Goal: Task Accomplishment & Management: Manage account settings

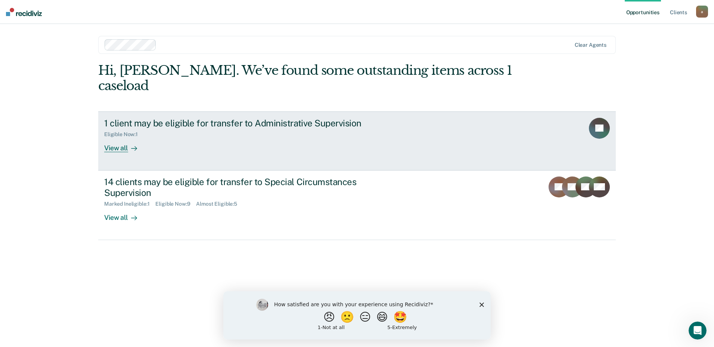
click at [119, 137] on div "View all" at bounding box center [125, 144] width 42 height 15
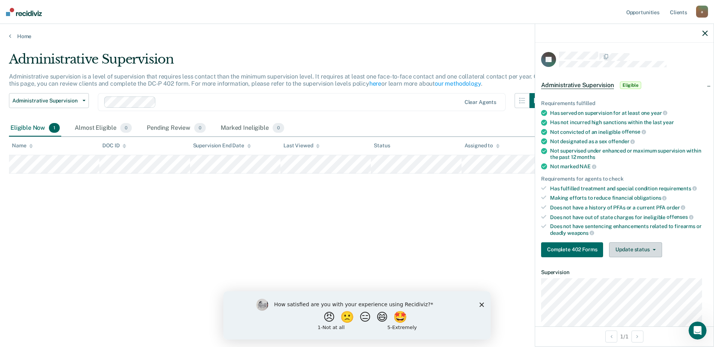
click at [653, 249] on icon "button" at bounding box center [654, 249] width 3 height 1
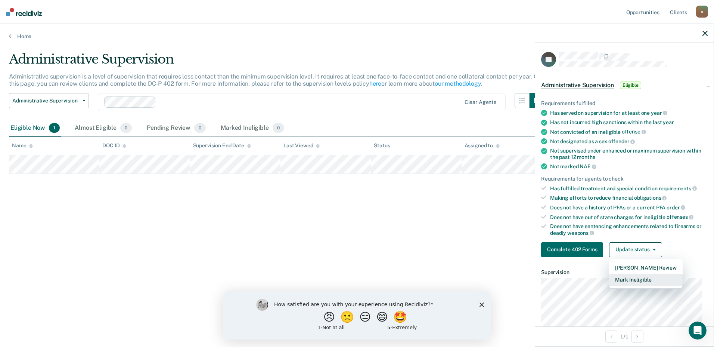
click at [663, 277] on button "Mark Ineligible" at bounding box center [645, 279] width 73 height 12
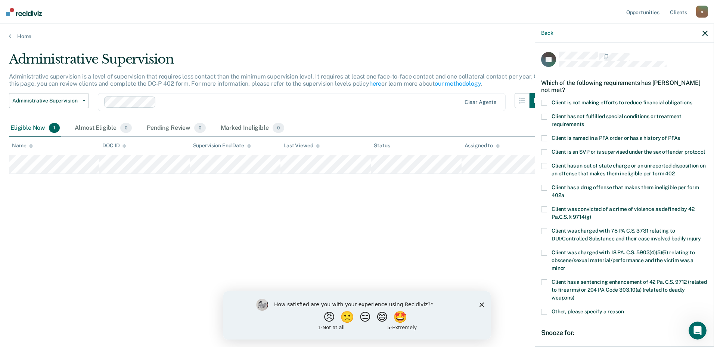
scroll to position [37, 0]
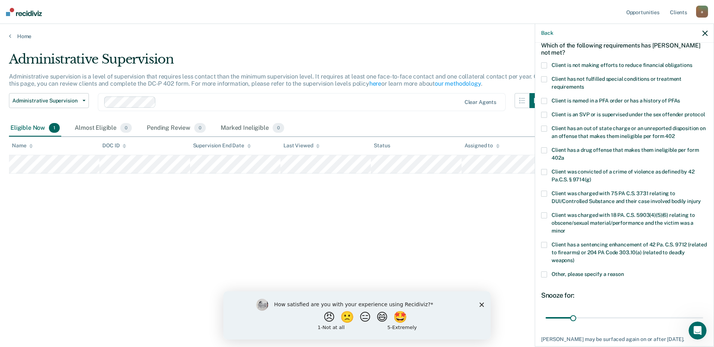
click at [546, 277] on span at bounding box center [544, 274] width 6 height 6
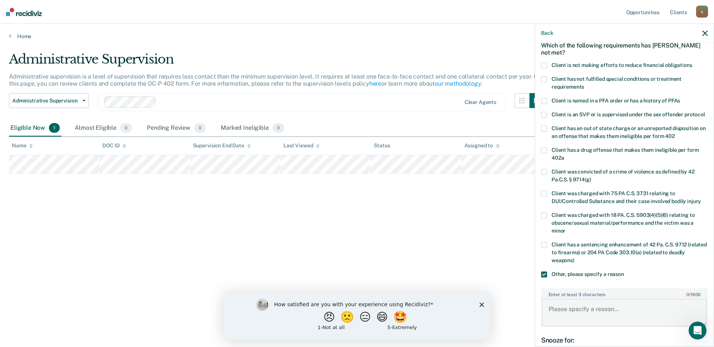
click at [616, 311] on textarea "Enter at least 3 characters 0 / 1600" at bounding box center [624, 313] width 165 height 28
click at [587, 317] on textarea "Trafficed large mount of narcotics" at bounding box center [624, 313] width 165 height 28
click at [654, 319] on textarea "Trafficked large amount of narcotics" at bounding box center [624, 313] width 165 height 28
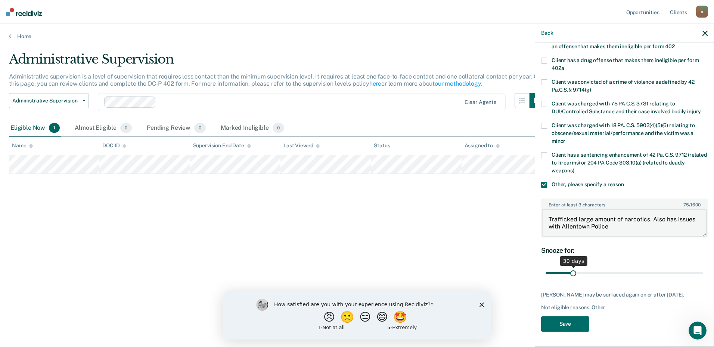
scroll to position [140, 0]
type textarea "Trafficked large amount of narcotics. Also has issues with Allentown Police"
click at [631, 266] on input "range" at bounding box center [625, 272] width 158 height 13
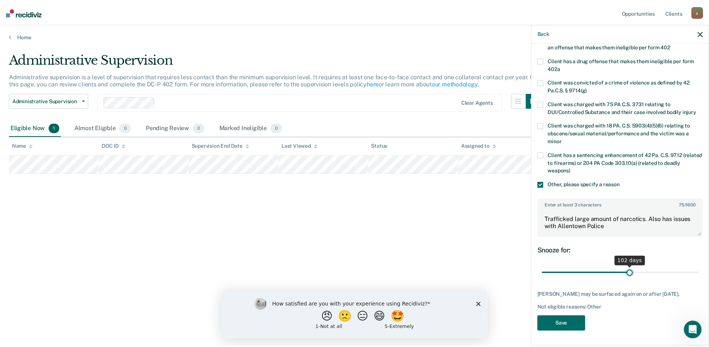
scroll to position [134, 0]
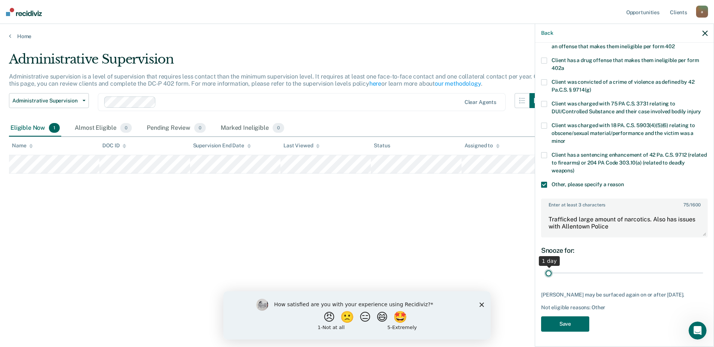
click at [547, 272] on input "range" at bounding box center [625, 272] width 158 height 13
click at [698, 272] on div "1 day" at bounding box center [624, 272] width 167 height 13
type input "180"
click at [697, 272] on input "range" at bounding box center [625, 272] width 158 height 13
click at [569, 322] on button "Save" at bounding box center [565, 323] width 48 height 15
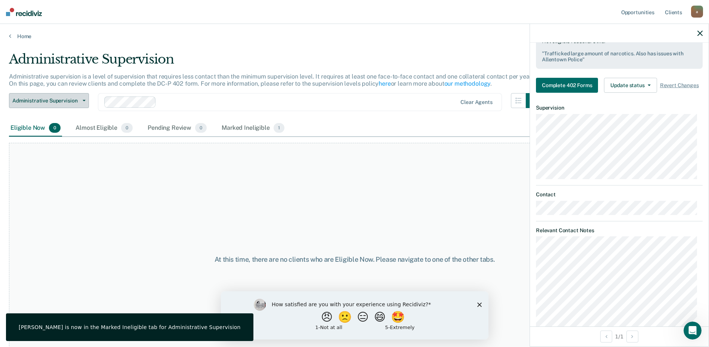
scroll to position [246, 0]
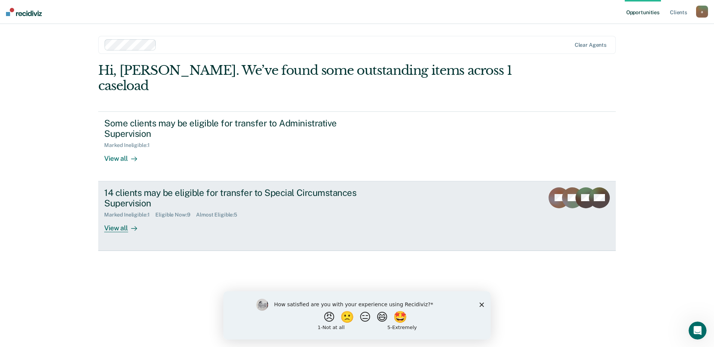
click at [186, 187] on div "14 clients may be eligible for transfer to Special Circumstances Supervision" at bounding box center [235, 198] width 262 height 22
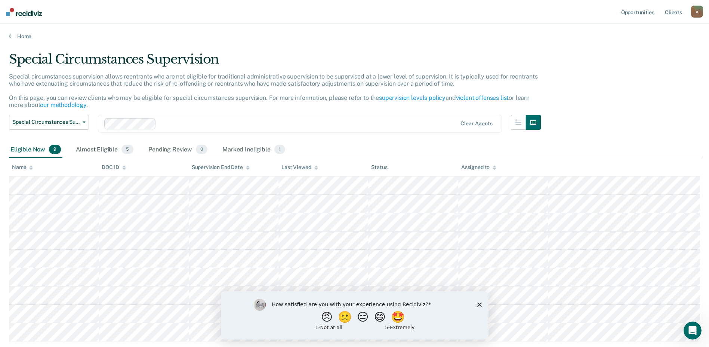
scroll to position [37, 0]
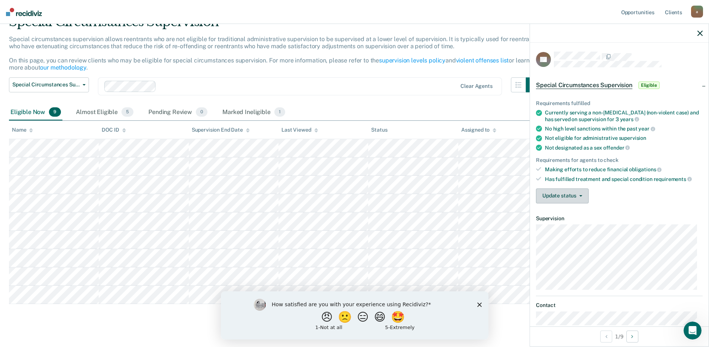
click at [581, 200] on button "Update status" at bounding box center [562, 195] width 53 height 15
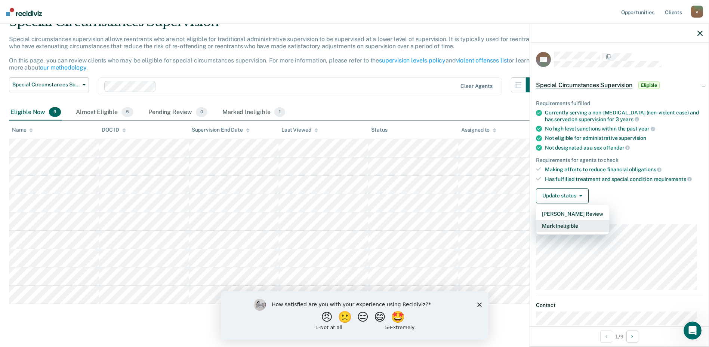
click at [575, 223] on button "Mark Ineligible" at bounding box center [572, 226] width 73 height 12
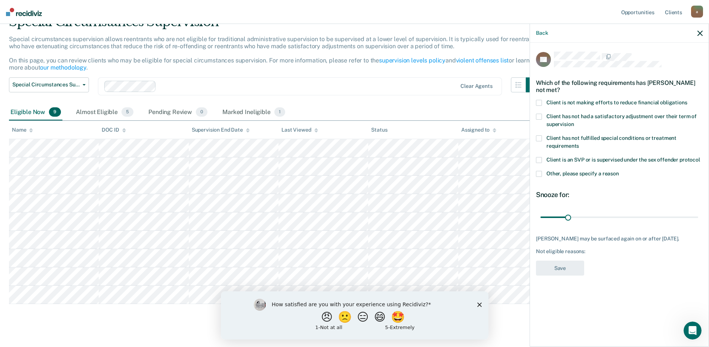
click at [539, 175] on span at bounding box center [539, 174] width 6 height 6
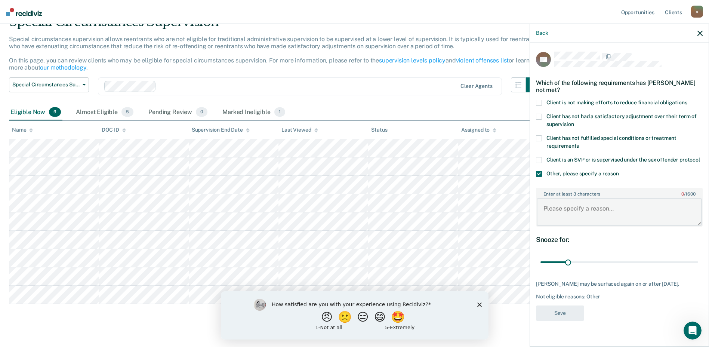
click at [609, 218] on textarea "Enter at least 3 characters 0 / 1600" at bounding box center [619, 212] width 165 height 28
type textarea "Gang Member, info regarding investigations"
type input "179"
click at [694, 261] on input "range" at bounding box center [619, 262] width 158 height 13
click at [561, 310] on button "Save" at bounding box center [560, 312] width 48 height 15
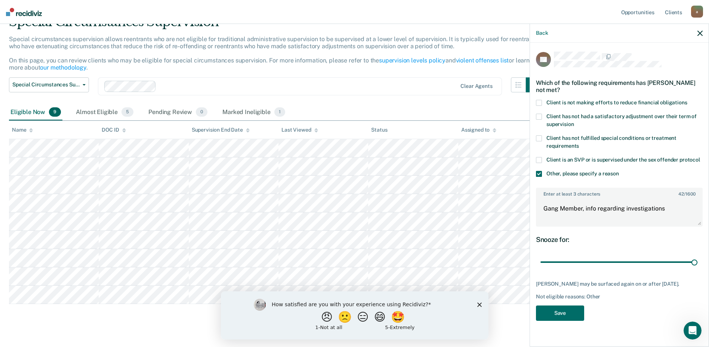
scroll to position [30, 0]
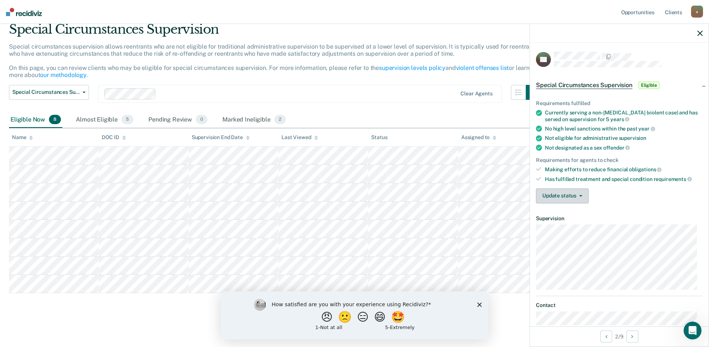
click at [581, 198] on button "Update status" at bounding box center [562, 195] width 53 height 15
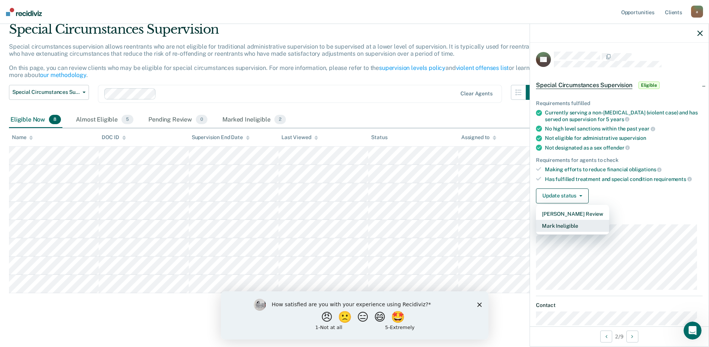
click at [568, 223] on button "Mark Ineligible" at bounding box center [572, 226] width 73 height 12
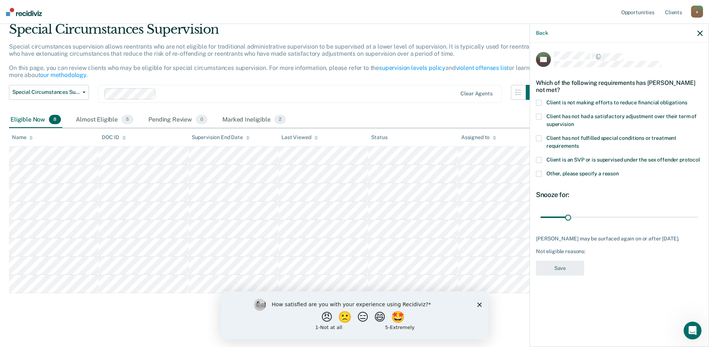
click at [541, 171] on span at bounding box center [539, 174] width 6 height 6
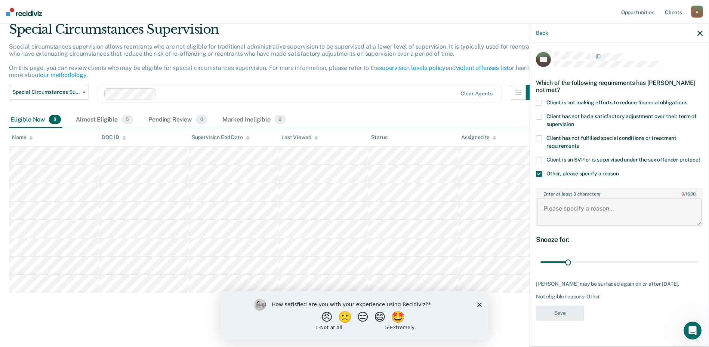
click at [574, 209] on textarea "Enter at least 3 characters 0 / 1600" at bounding box center [619, 212] width 165 height 28
type textarea "Unstable, family issues etc"
type input "180"
click at [697, 263] on input "range" at bounding box center [619, 262] width 158 height 13
click at [540, 318] on button "Save" at bounding box center [560, 312] width 48 height 15
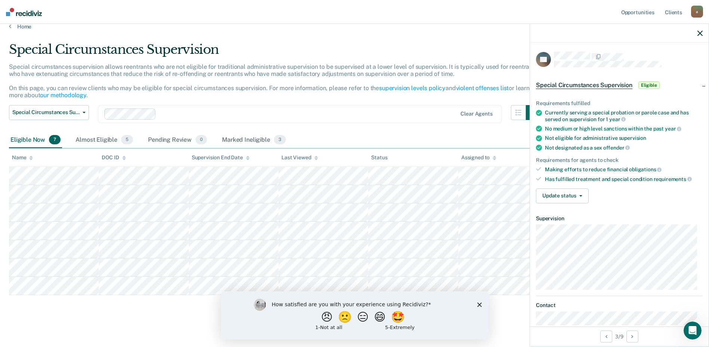
scroll to position [12, 0]
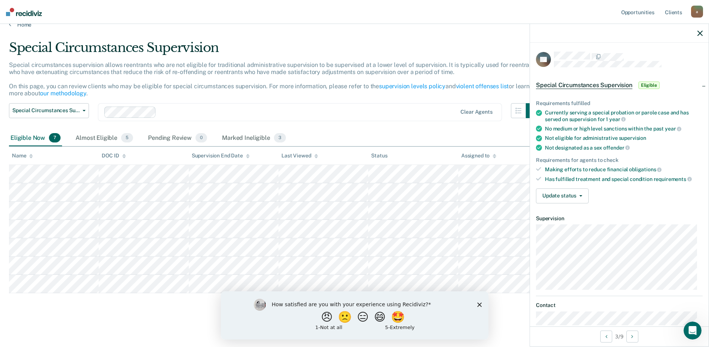
click at [479, 302] on icon "Close survey" at bounding box center [479, 304] width 4 height 4
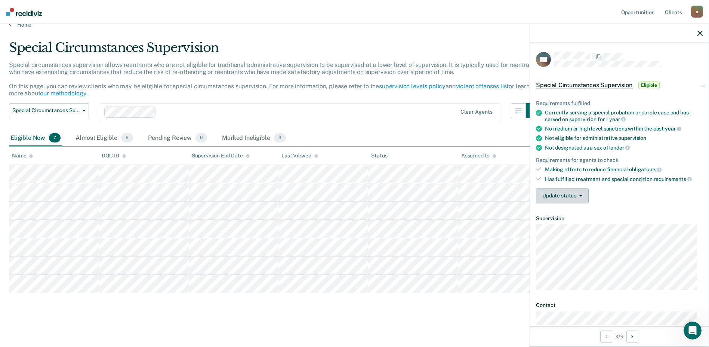
click at [579, 195] on icon "button" at bounding box center [580, 195] width 3 height 1
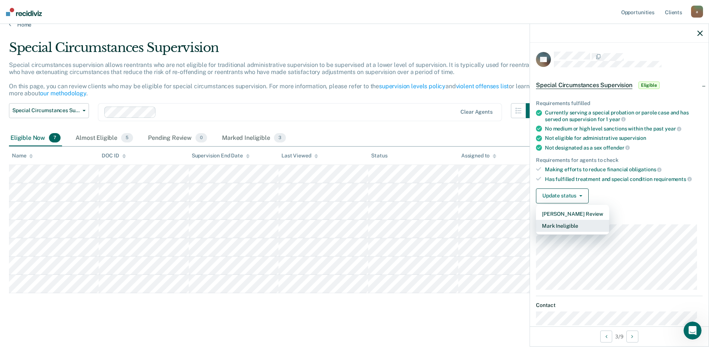
click at [569, 224] on button "Mark Ineligible" at bounding box center [572, 226] width 73 height 12
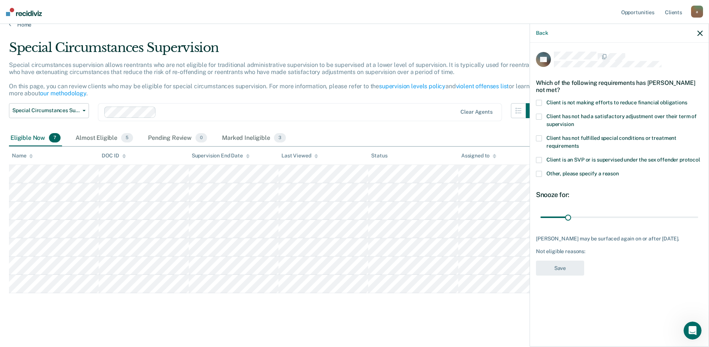
click at [538, 171] on span at bounding box center [539, 174] width 6 height 6
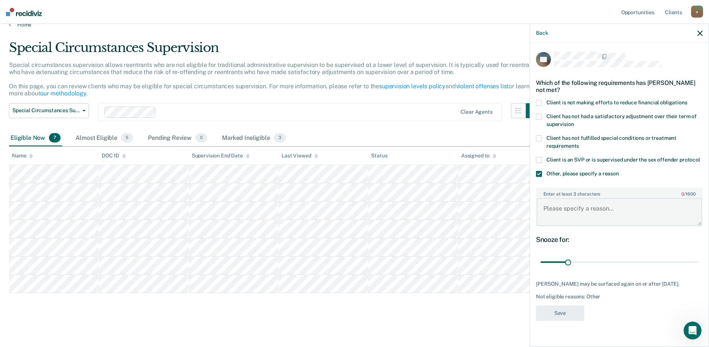
click at [558, 208] on textarea "Enter at least 3 characters 0 / 1600" at bounding box center [619, 212] width 165 height 28
type textarea "Offender has had past violations, member of the BLoods STG"
type input "180"
click at [697, 262] on input "range" at bounding box center [619, 262] width 158 height 13
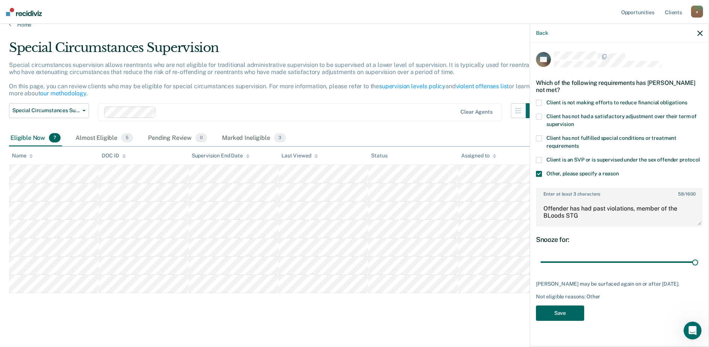
click at [567, 310] on button "Save" at bounding box center [560, 312] width 48 height 15
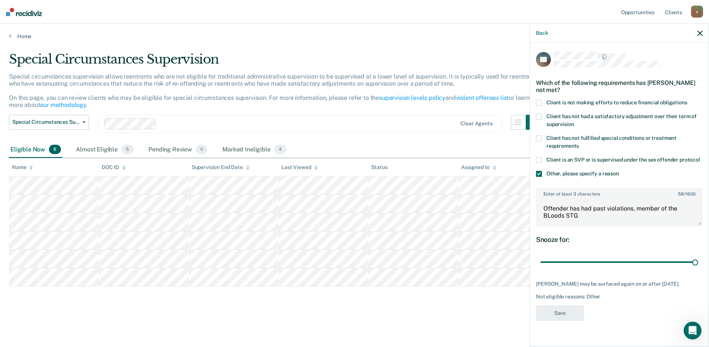
scroll to position [0, 0]
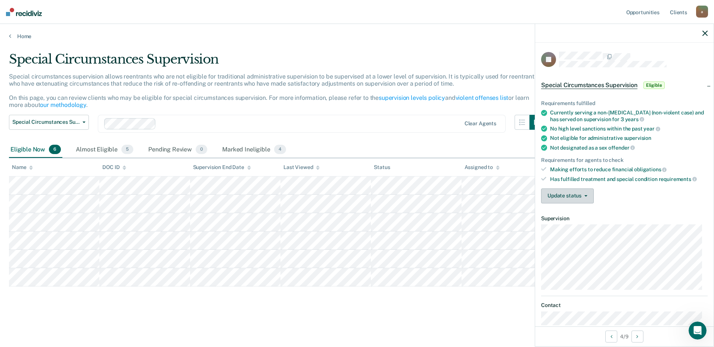
click at [585, 195] on icon "button" at bounding box center [586, 195] width 3 height 1
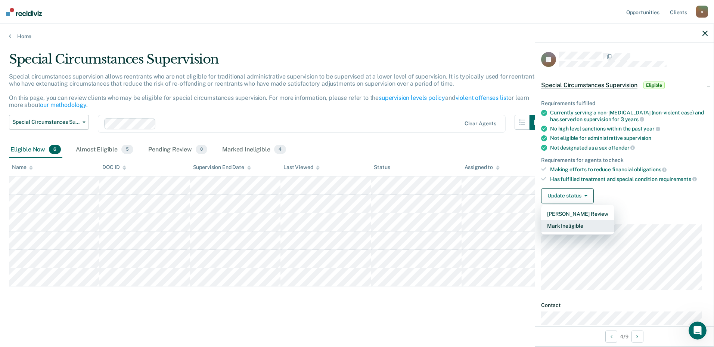
click at [574, 222] on button "Mark Ineligible" at bounding box center [577, 226] width 73 height 12
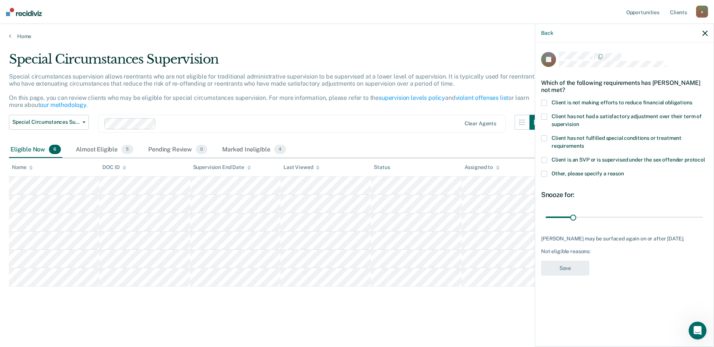
click at [545, 172] on span at bounding box center [544, 174] width 6 height 6
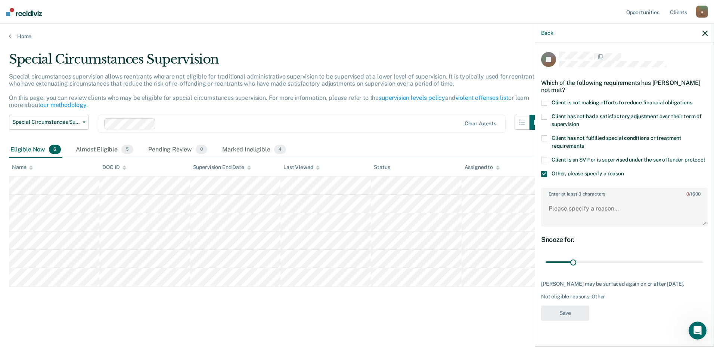
click at [704, 262] on div "30 days" at bounding box center [624, 262] width 167 height 13
type input "180"
click at [702, 260] on input "range" at bounding box center [625, 262] width 158 height 13
click at [609, 206] on textarea "Enter at least 3 characters 0 / 1600" at bounding box center [624, 212] width 165 height 28
type textarea "Extensive criminal history, Latin King"
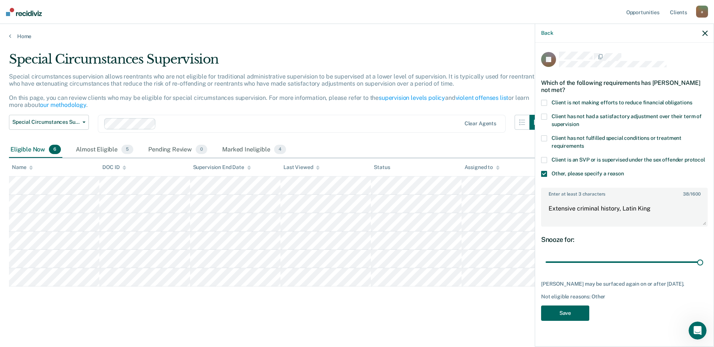
click at [570, 315] on button "Save" at bounding box center [565, 312] width 48 height 15
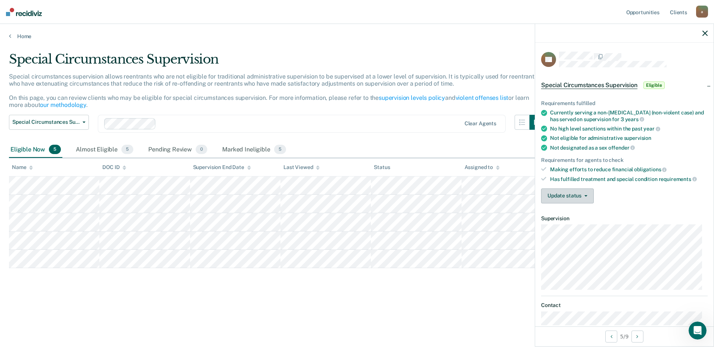
click at [585, 195] on icon "button" at bounding box center [586, 195] width 3 height 1
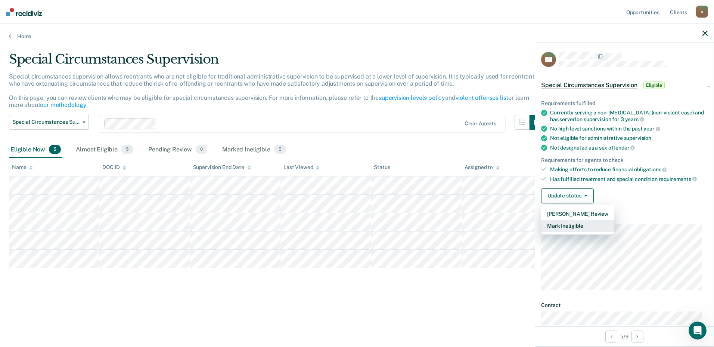
click at [572, 227] on button "Mark Ineligible" at bounding box center [577, 226] width 73 height 12
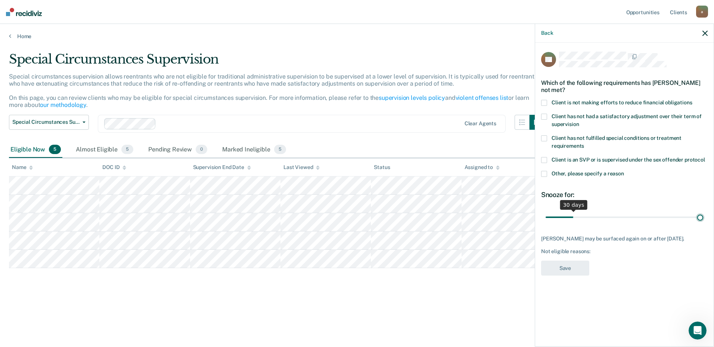
type input "180"
click at [703, 216] on input "range" at bounding box center [625, 216] width 158 height 13
click at [544, 173] on span at bounding box center [544, 174] width 6 height 6
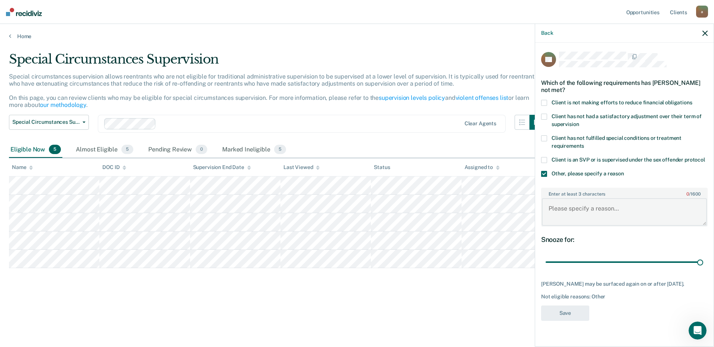
click at [588, 207] on textarea "Enter at least 3 characters 0 / 1600" at bounding box center [624, 212] width 165 height 28
click at [608, 205] on textarea "Firearms Charge, Crop STS" at bounding box center [624, 212] width 165 height 28
type textarea "Firearms Charge, Crip STS"
click at [565, 316] on button "Save" at bounding box center [565, 312] width 48 height 15
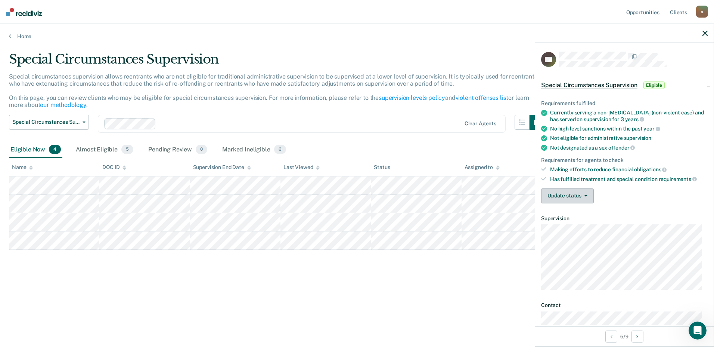
click at [581, 197] on button "Update status" at bounding box center [567, 195] width 53 height 15
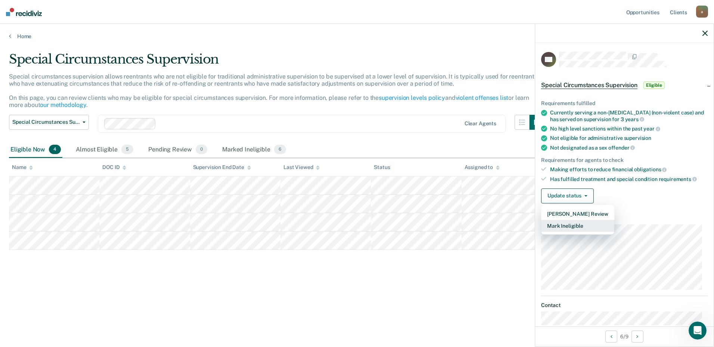
click at [577, 224] on button "Mark Ineligible" at bounding box center [577, 226] width 73 height 12
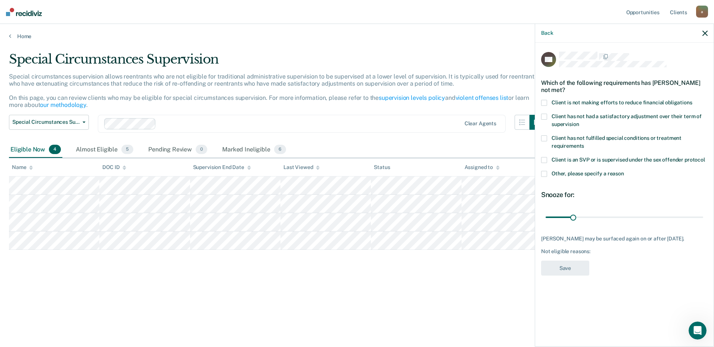
click at [543, 171] on span at bounding box center [544, 174] width 6 height 6
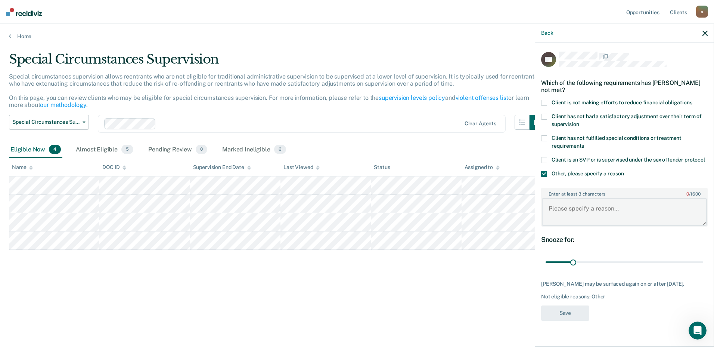
click at [588, 208] on textarea "Enter at least 3 characters 0 / 1600" at bounding box center [624, 212] width 165 height 28
type textarea "STS Blood, history of Firearms"
type input "180"
click at [703, 261] on input "range" at bounding box center [625, 262] width 158 height 13
click at [563, 316] on button "Save" at bounding box center [565, 312] width 48 height 15
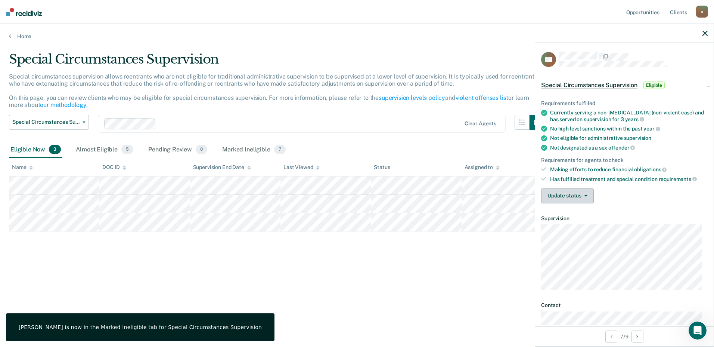
click at [562, 200] on button "Update status" at bounding box center [567, 195] width 53 height 15
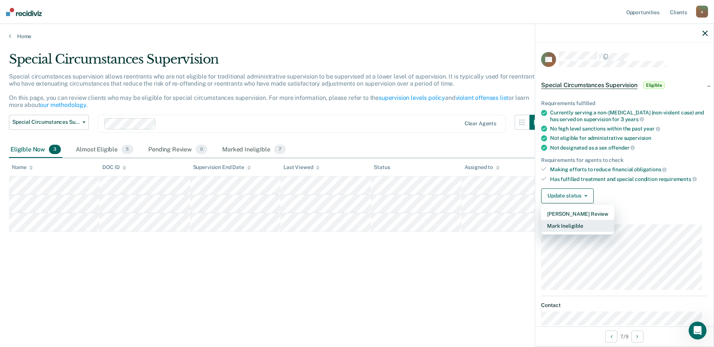
click at [563, 225] on button "Mark Ineligible" at bounding box center [577, 226] width 73 height 12
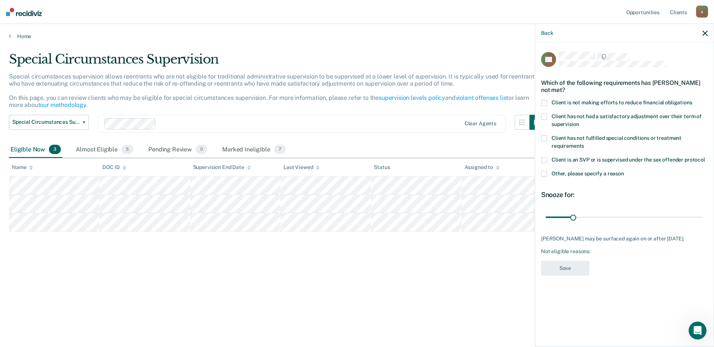
click at [544, 171] on span at bounding box center [544, 174] width 6 height 6
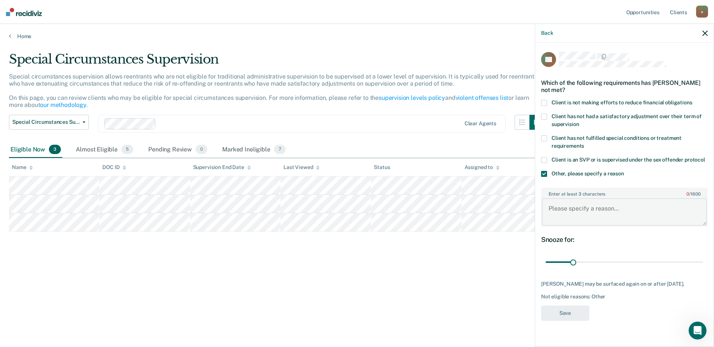
drag, startPoint x: 569, startPoint y: 210, endPoint x: 563, endPoint y: 208, distance: 6.3
click at [570, 210] on textarea "Enter at least 3 characters 0 / 1600" at bounding box center [624, 212] width 165 height 28
type textarea "Extensive criminal history, Crip"
type input "180"
click at [702, 262] on input "range" at bounding box center [625, 262] width 158 height 13
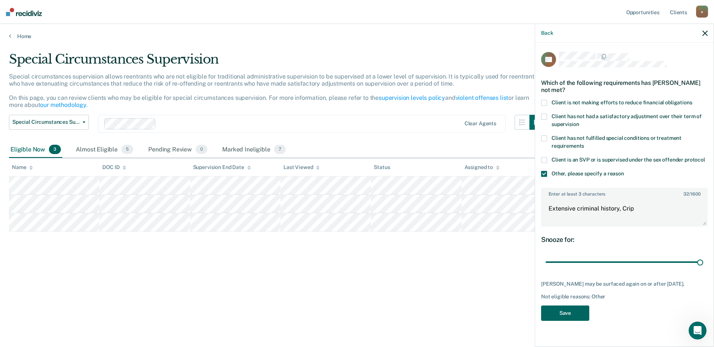
click at [568, 318] on button "Save" at bounding box center [565, 312] width 48 height 15
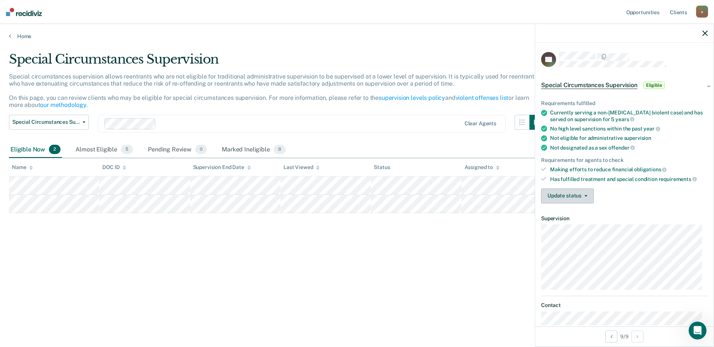
click at [587, 192] on button "Update status" at bounding box center [567, 195] width 53 height 15
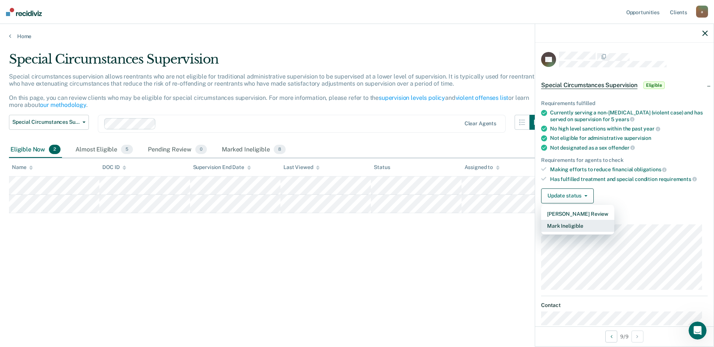
click at [576, 224] on button "Mark Ineligible" at bounding box center [577, 226] width 73 height 12
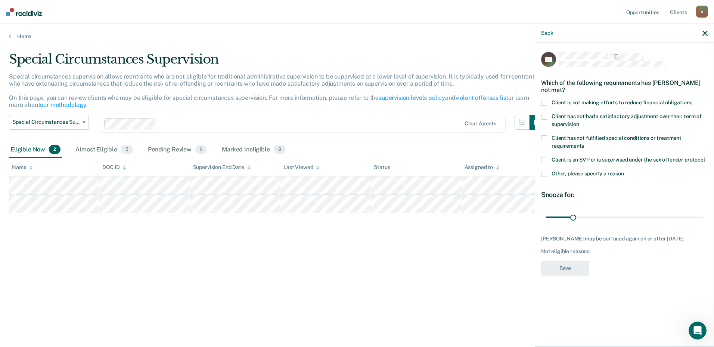
click at [544, 173] on span at bounding box center [544, 174] width 6 height 6
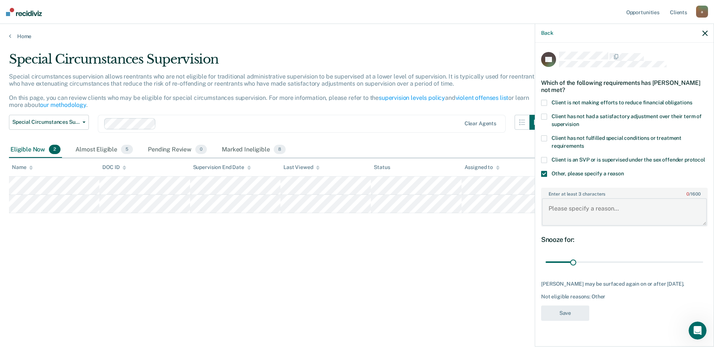
click at [573, 205] on textarea "Enter at least 3 characters 0 / 1600" at bounding box center [624, 212] width 165 height 28
click at [620, 210] on textarea "Was daling large" at bounding box center [624, 212] width 165 height 28
type textarea "W"
type textarea "On parole for murder"
click at [575, 315] on button "Save" at bounding box center [565, 312] width 48 height 15
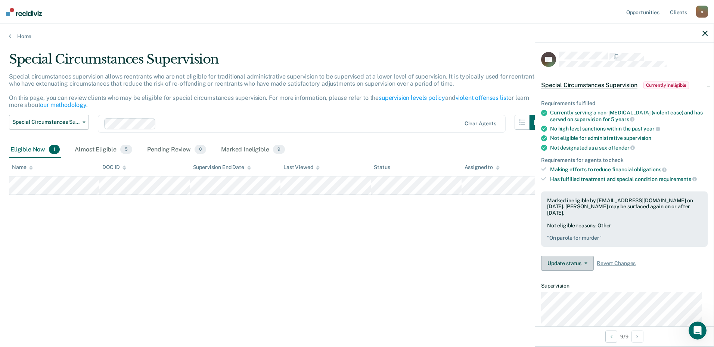
click at [588, 265] on button "Update status" at bounding box center [567, 263] width 53 height 15
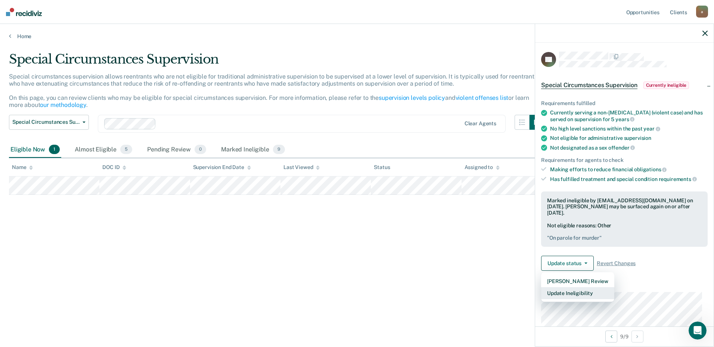
click at [578, 291] on button "Update Ineligibility" at bounding box center [577, 293] width 73 height 12
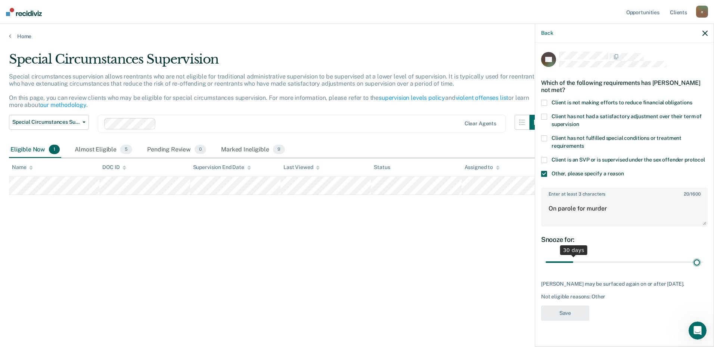
type input "176"
click at [692, 266] on input "range" at bounding box center [625, 262] width 158 height 13
click at [619, 217] on textarea "On parole for murder" at bounding box center [624, 212] width 165 height 28
type textarea "O"
type textarea "Accident involving death/injury"
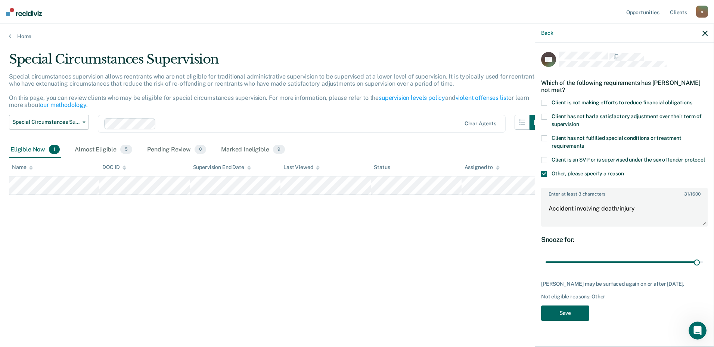
click at [578, 321] on button "Save" at bounding box center [565, 312] width 48 height 15
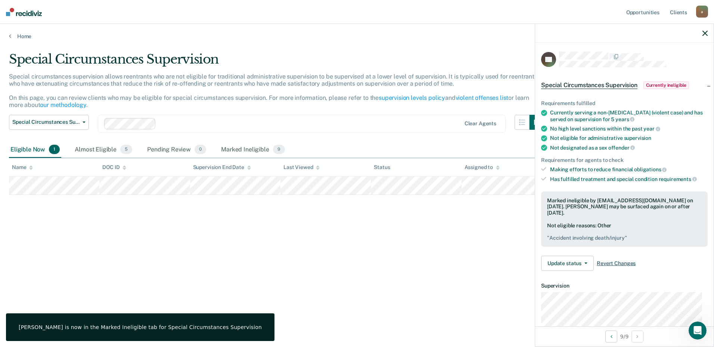
click at [619, 260] on span "Revert Changes" at bounding box center [616, 263] width 39 height 6
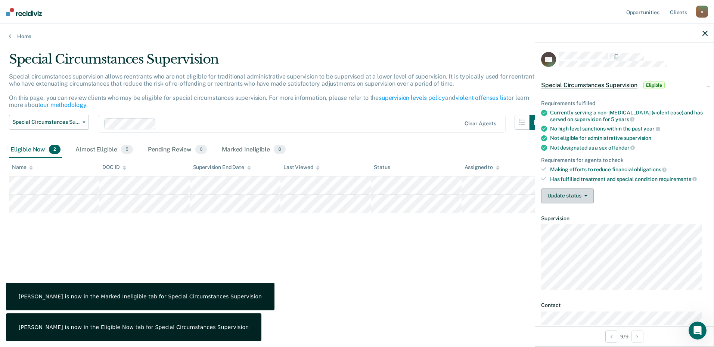
click at [582, 195] on span "button" at bounding box center [585, 195] width 6 height 1
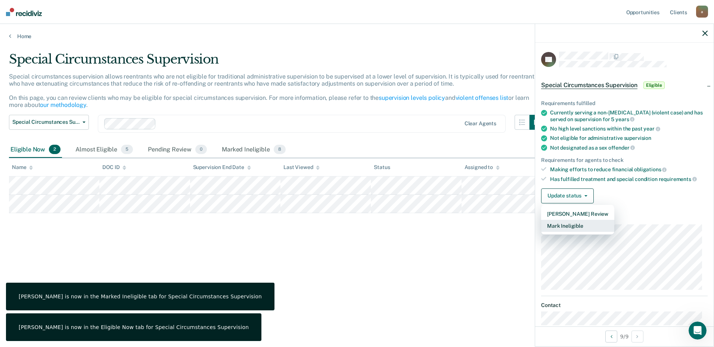
click at [578, 225] on button "Mark Ineligible" at bounding box center [577, 226] width 73 height 12
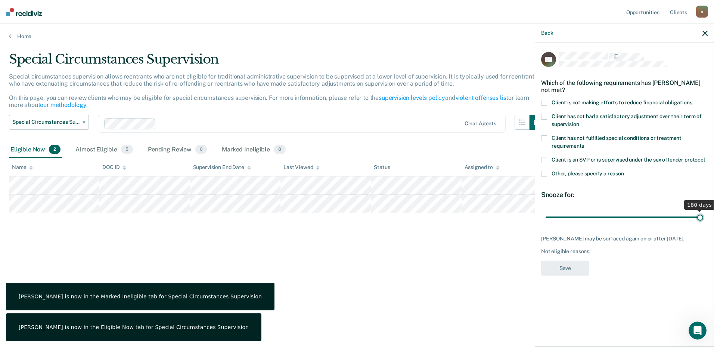
type input "180"
click at [701, 214] on input "range" at bounding box center [625, 216] width 158 height 13
click at [543, 173] on span at bounding box center [544, 174] width 6 height 6
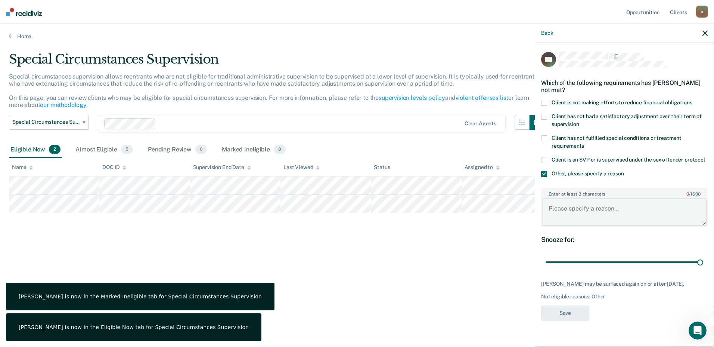
click at [581, 207] on textarea "Enter at least 3 characters 0 / 1600" at bounding box center [624, 212] width 165 height 28
type textarea "On parole for murder"
click at [573, 316] on button "Save" at bounding box center [565, 312] width 48 height 15
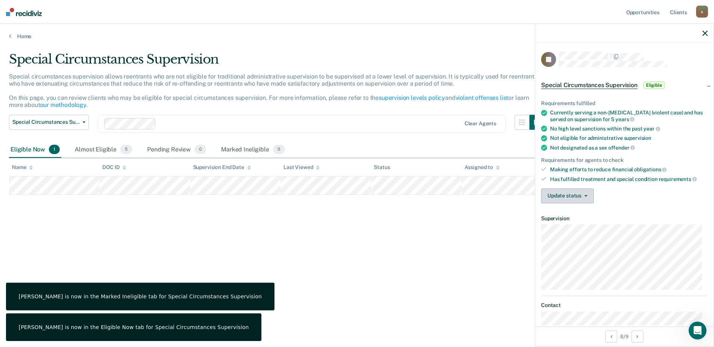
click at [593, 195] on button "Update status" at bounding box center [567, 195] width 53 height 15
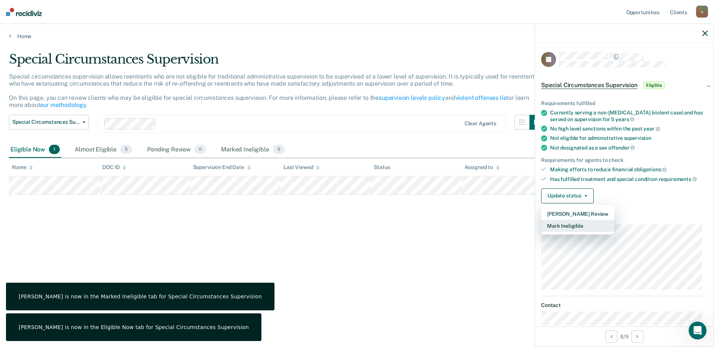
click at [578, 221] on button "Mark Ineligible" at bounding box center [577, 226] width 73 height 12
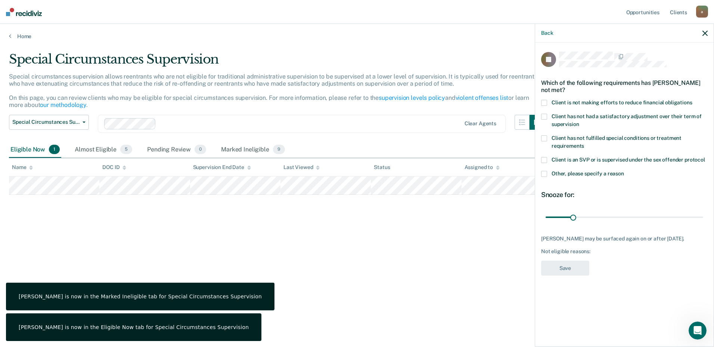
click at [544, 173] on span at bounding box center [544, 174] width 6 height 6
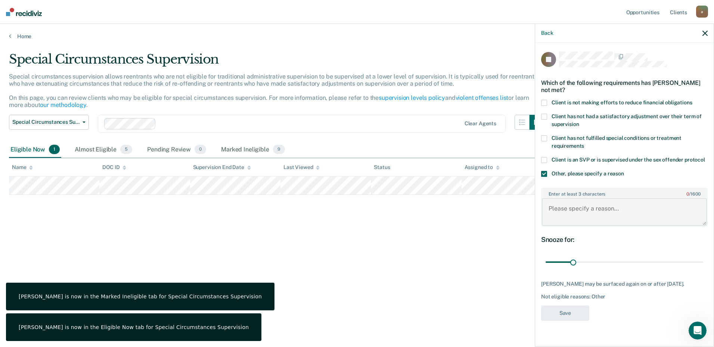
drag, startPoint x: 582, startPoint y: 205, endPoint x: 576, endPoint y: 203, distance: 6.4
click at [583, 205] on textarea "Enter at least 3 characters 0 / 1600" at bounding box center [624, 212] width 165 height 28
type textarea "On for Accident involving death/PI"
type input "180"
click at [702, 261] on input "range" at bounding box center [625, 262] width 158 height 13
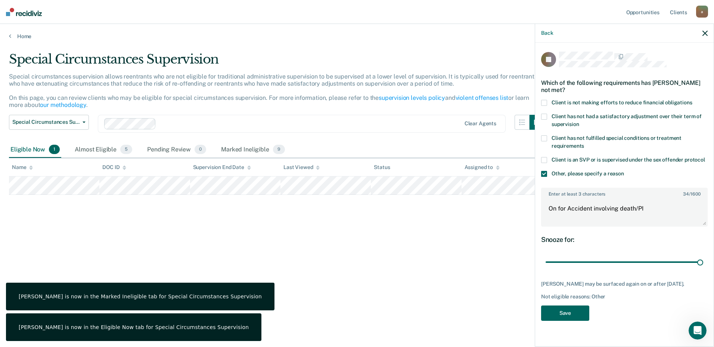
click at [561, 318] on button "Save" at bounding box center [565, 312] width 48 height 15
